Goal: Information Seeking & Learning: Learn about a topic

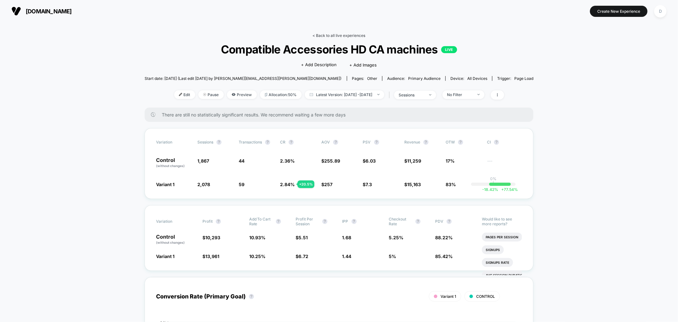
click at [353, 33] on link "< Back to all live experiences" at bounding box center [339, 35] width 53 height 5
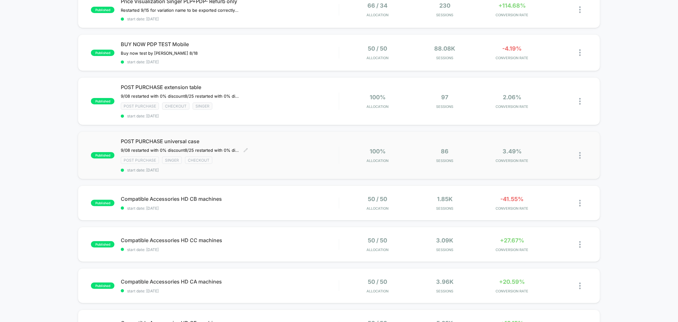
scroll to position [82, 0]
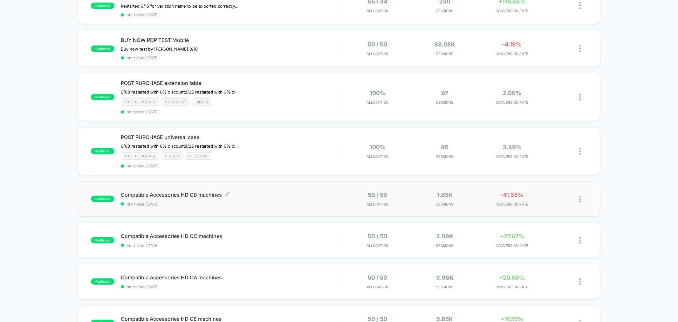
click at [247, 198] on div "Compatible Accessories HD CB machines Click to edit experience details Click to…" at bounding box center [230, 198] width 218 height 15
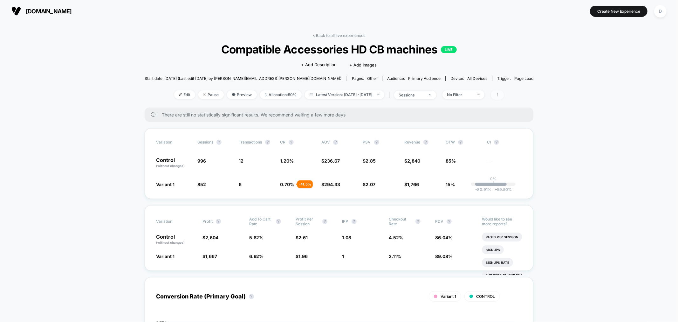
click at [499, 93] on icon at bounding box center [498, 95] width 4 height 4
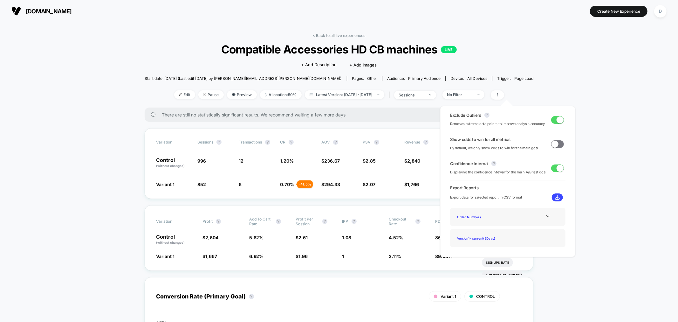
click at [558, 193] on button at bounding box center [557, 197] width 11 height 8
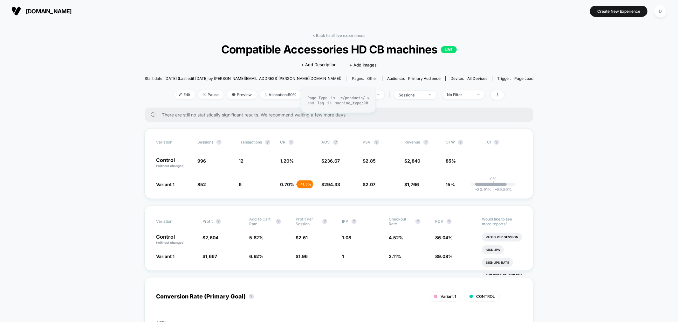
click at [367, 78] on span "other" at bounding box center [372, 78] width 10 height 5
click at [322, 33] on link "< Back to all live experiences" at bounding box center [339, 35] width 53 height 5
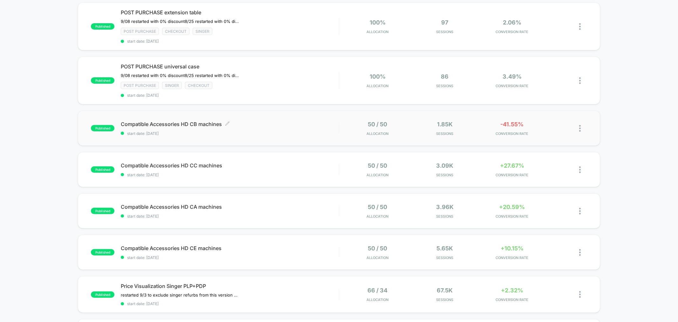
scroll to position [153, 0]
click at [245, 246] on span "Compatible Accessories HD CE machines Click to edit experience details" at bounding box center [230, 247] width 218 height 6
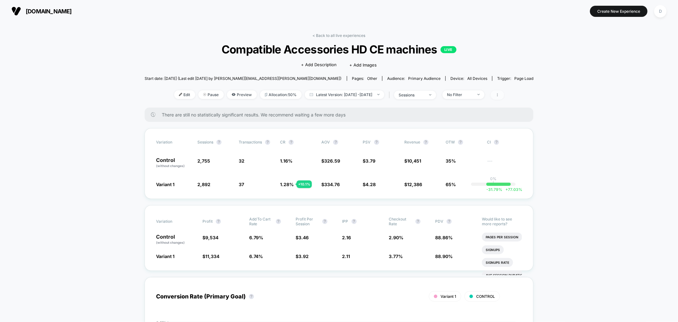
click at [499, 93] on icon at bounding box center [498, 95] width 4 height 4
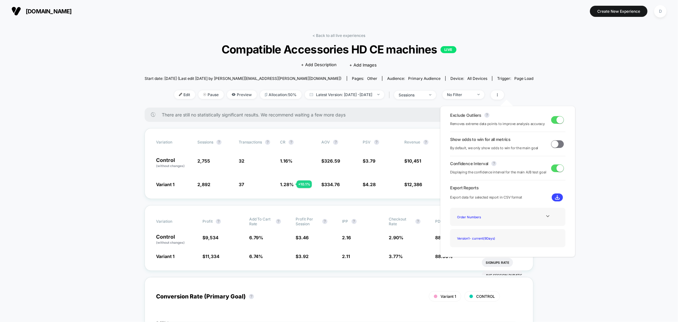
click at [556, 198] on img at bounding box center [557, 197] width 5 height 5
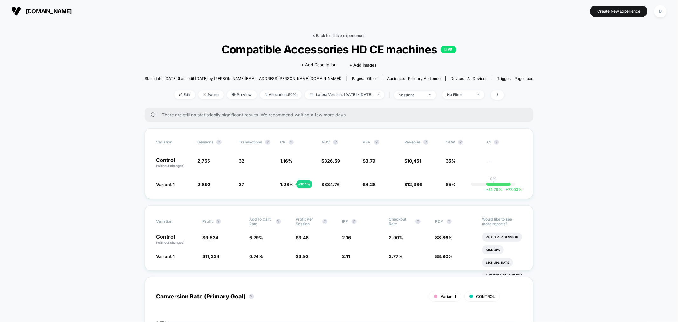
click at [347, 34] on link "< Back to all live experiences" at bounding box center [339, 35] width 53 height 5
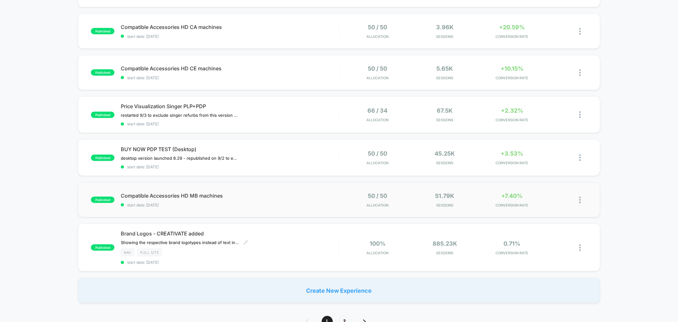
scroll to position [341, 0]
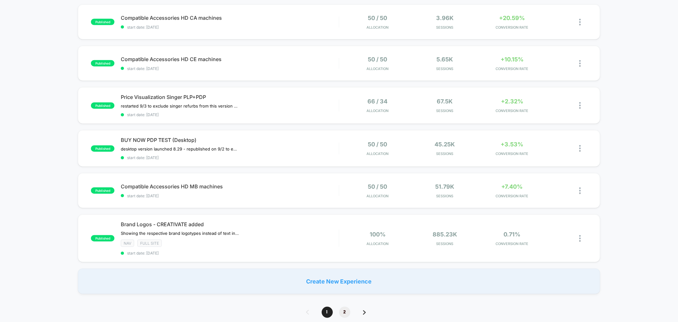
click at [346, 308] on span "2" at bounding box center [344, 311] width 11 height 11
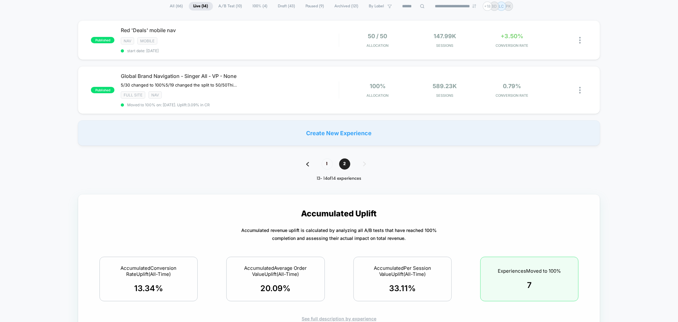
scroll to position [47, 0]
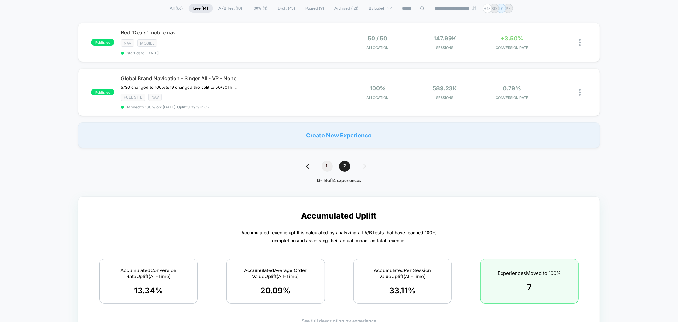
click at [328, 166] on span "1" at bounding box center [327, 166] width 11 height 11
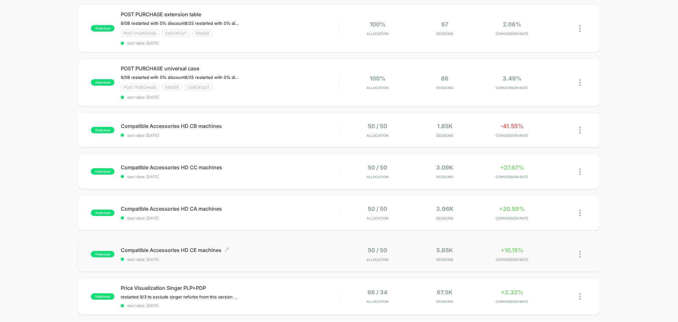
scroll to position [165, 0]
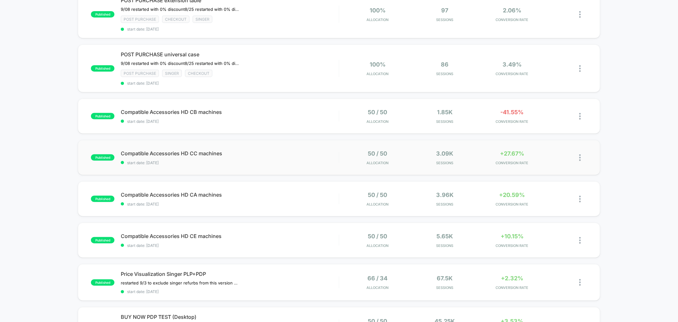
click at [228, 147] on div "published Compatible Accessories HD CC machines start date: [DATE] 50 / 50 Allo…" at bounding box center [339, 157] width 522 height 35
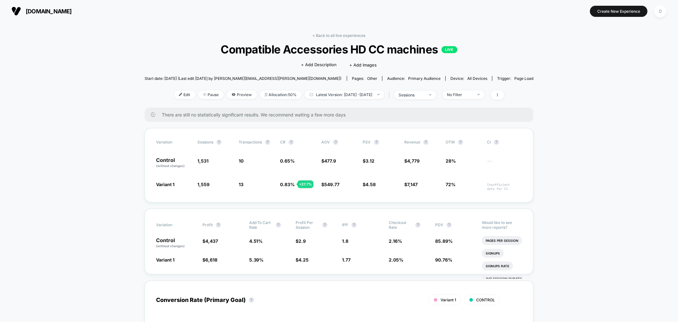
click at [381, 51] on span "Compatible Accessories HD CC machines LIVE" at bounding box center [339, 49] width 350 height 13
click at [364, 36] on link "< Back to all live experiences" at bounding box center [339, 35] width 53 height 5
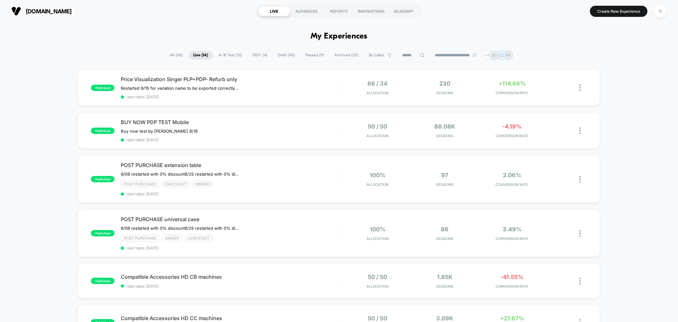
click at [420, 58] on icon at bounding box center [422, 55] width 5 height 5
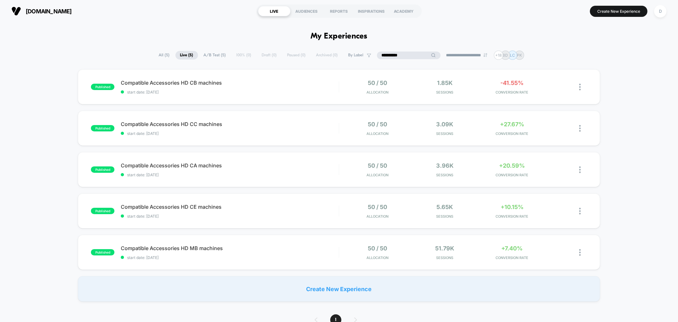
type input "**********"
click at [579, 253] on img at bounding box center [580, 252] width 2 height 7
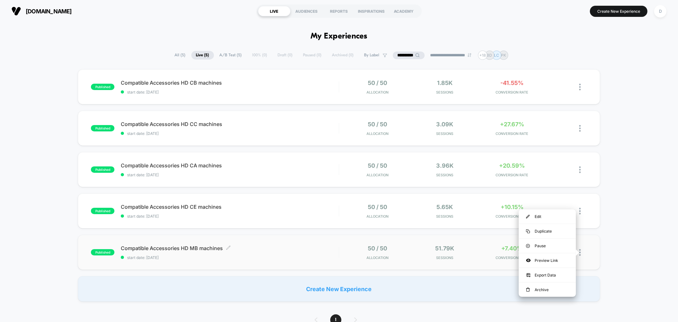
click at [296, 253] on div "Compatible Accessories HD MB machines Click to edit experience details Click to…" at bounding box center [230, 252] width 218 height 15
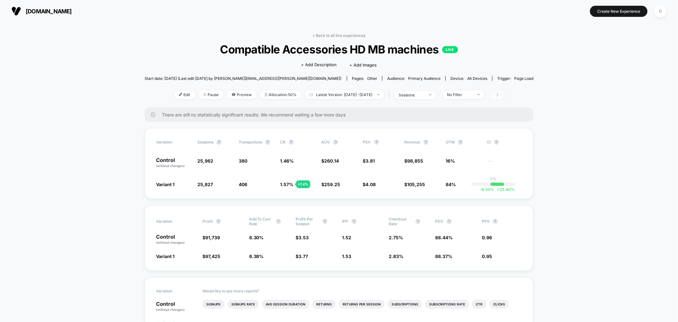
click at [504, 97] on span at bounding box center [497, 94] width 13 height 9
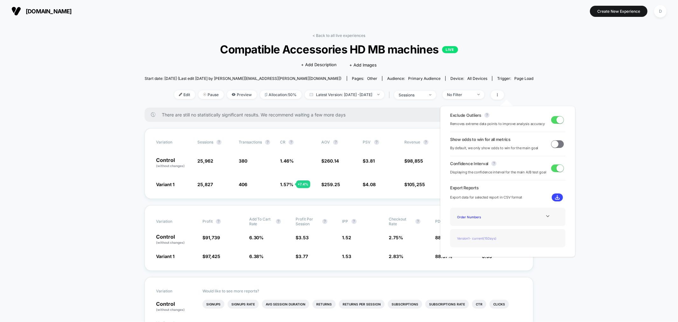
click at [493, 235] on div "Version 1 - current ( 15 Days)" at bounding box center [480, 238] width 51 height 9
click at [555, 195] on img at bounding box center [557, 197] width 5 height 5
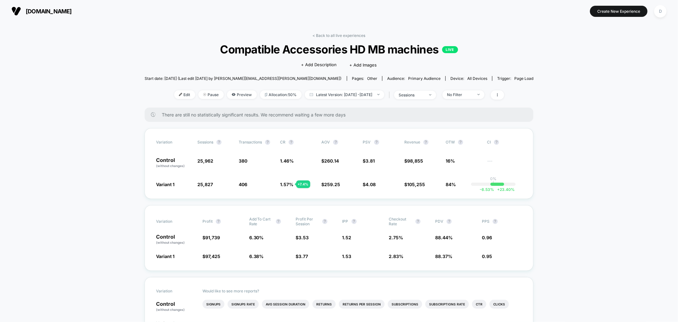
click at [360, 34] on link "< Back to all live experiences" at bounding box center [339, 35] width 53 height 5
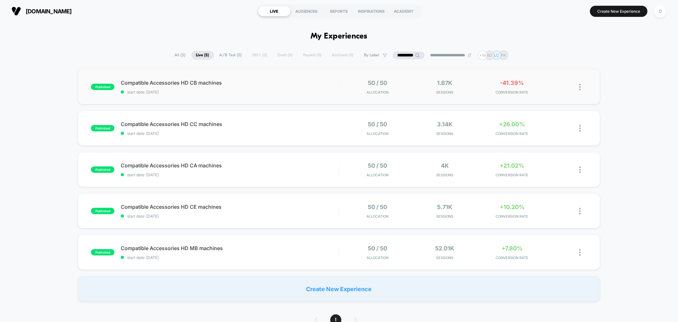
click at [210, 95] on div "published Compatible Accessories HD CB machines start date: [DATE] 50 / 50 Allo…" at bounding box center [339, 86] width 522 height 35
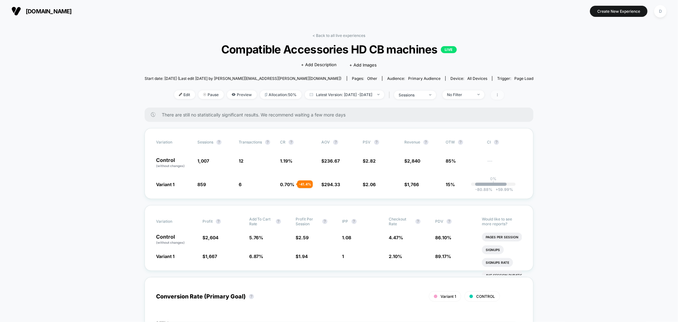
click at [504, 93] on span at bounding box center [497, 94] width 13 height 9
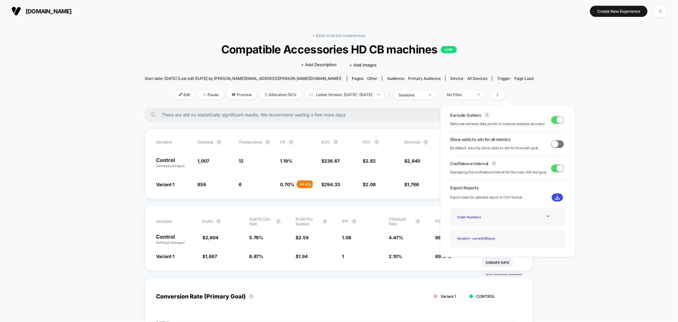
click at [557, 195] on img at bounding box center [557, 197] width 5 height 5
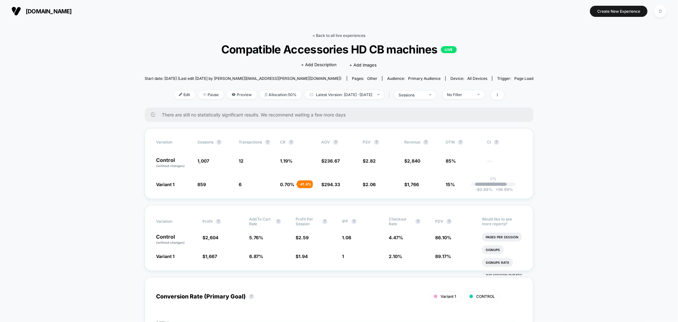
click at [340, 37] on link "< Back to all live experiences" at bounding box center [339, 35] width 53 height 5
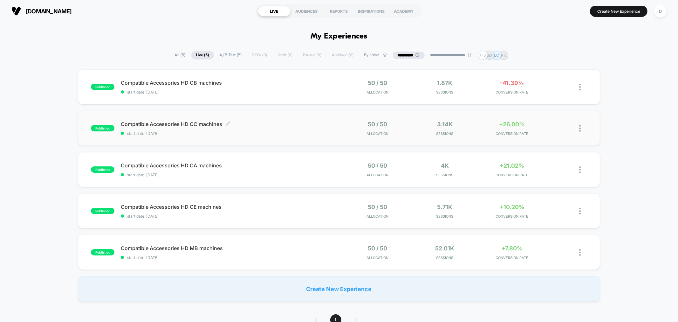
click at [265, 129] on div "Compatible Accessories HD CC machines Click to edit experience details Click to…" at bounding box center [230, 128] width 218 height 15
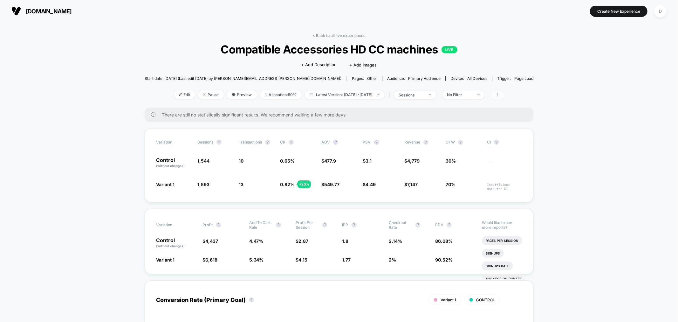
click at [504, 93] on span at bounding box center [497, 94] width 13 height 9
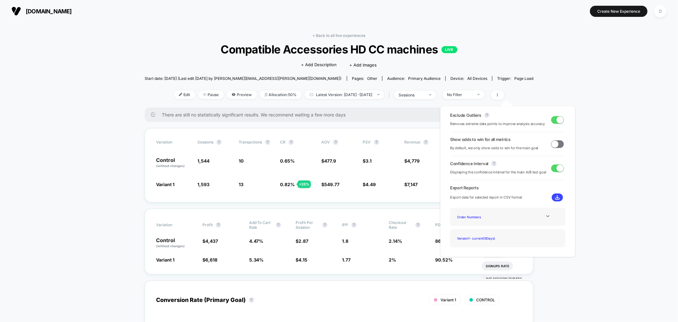
click at [555, 196] on img at bounding box center [557, 197] width 5 height 5
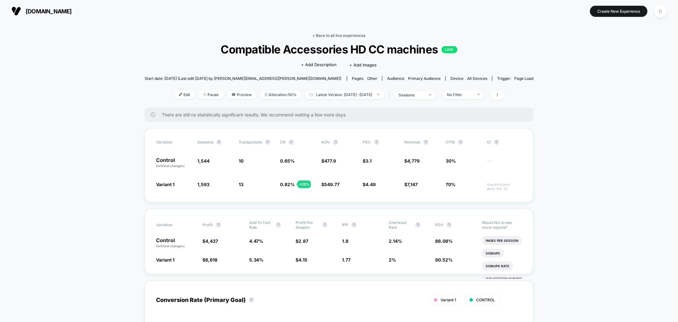
click at [320, 35] on link "< Back to all live experiences" at bounding box center [339, 35] width 53 height 5
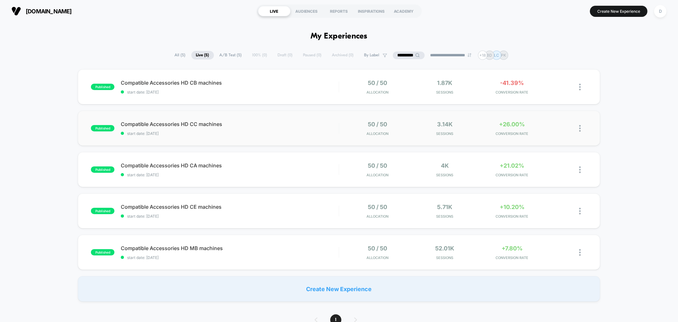
click at [246, 141] on div "published Compatible Accessories HD CC machines start date: [DATE] 50 / 50 Allo…" at bounding box center [339, 128] width 522 height 35
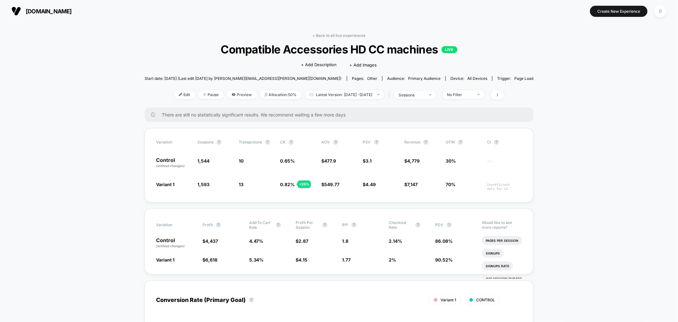
drag, startPoint x: 325, startPoint y: 34, endPoint x: 295, endPoint y: 40, distance: 31.2
click at [325, 34] on link "< Back to all live experiences" at bounding box center [339, 35] width 53 height 5
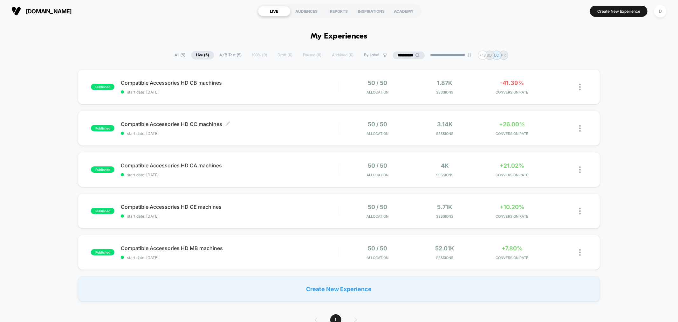
click at [254, 128] on div "Compatible Accessories HD CC machines Click to edit experience details Click to…" at bounding box center [230, 128] width 218 height 15
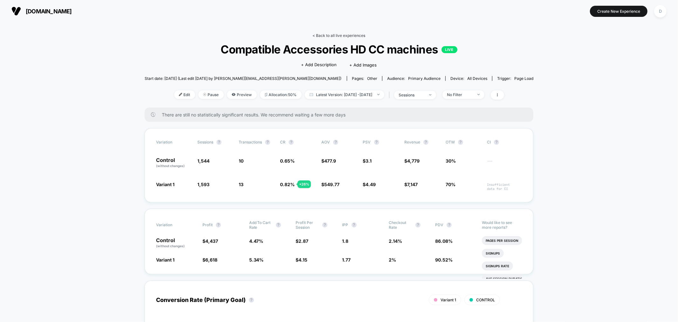
click at [322, 35] on link "< Back to all live experiences" at bounding box center [339, 35] width 53 height 5
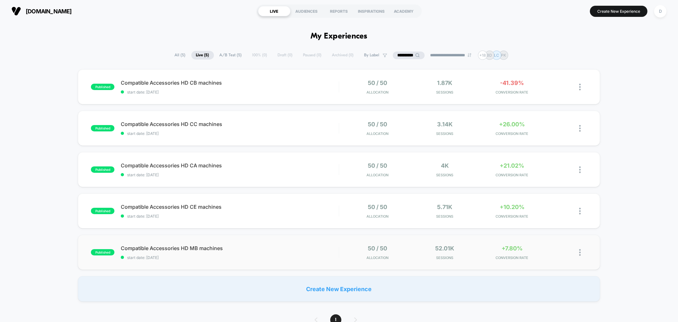
click at [277, 262] on div "published Compatible Accessories HD MB machines start date: [DATE] 50 / 50 Allo…" at bounding box center [339, 252] width 522 height 35
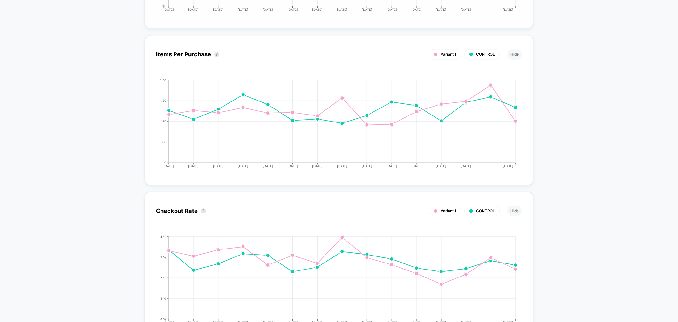
scroll to position [1260, 0]
